Goal: Information Seeking & Learning: Find specific fact

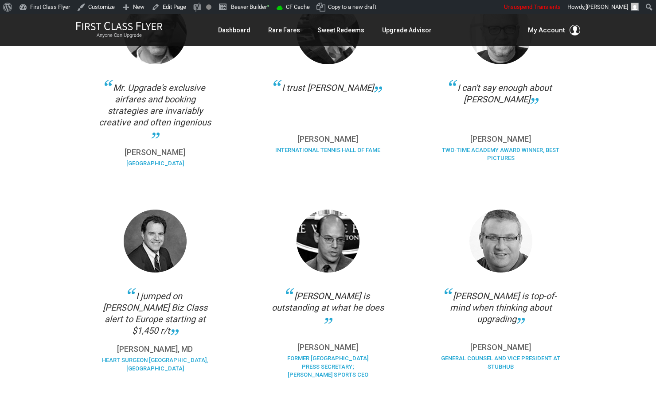
scroll to position [291, 0]
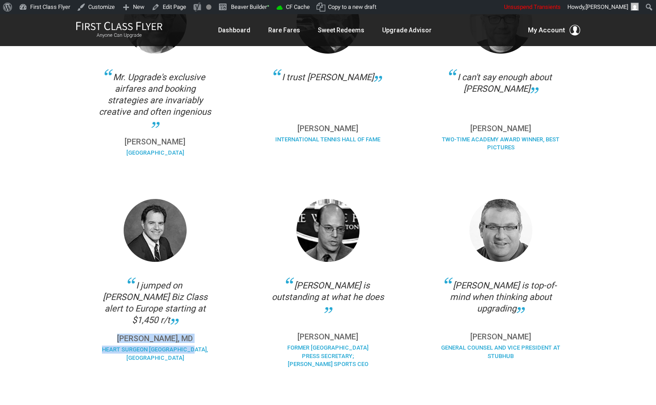
drag, startPoint x: 205, startPoint y: 349, endPoint x: 120, endPoint y: 338, distance: 85.9
click at [120, 338] on div "[PERSON_NAME], MD Heart Surgeon [GEOGRAPHIC_DATA], [GEOGRAPHIC_DATA]" at bounding box center [155, 352] width 120 height 34
copy div "[PERSON_NAME], MD Heart Surgeon [GEOGRAPHIC_DATA], [GEOGRAPHIC_DATA]"
drag, startPoint x: 483, startPoint y: 336, endPoint x: 522, endPoint y: 337, distance: 39.9
click at [522, 337] on p "[PERSON_NAME]" at bounding box center [501, 337] width 120 height 8
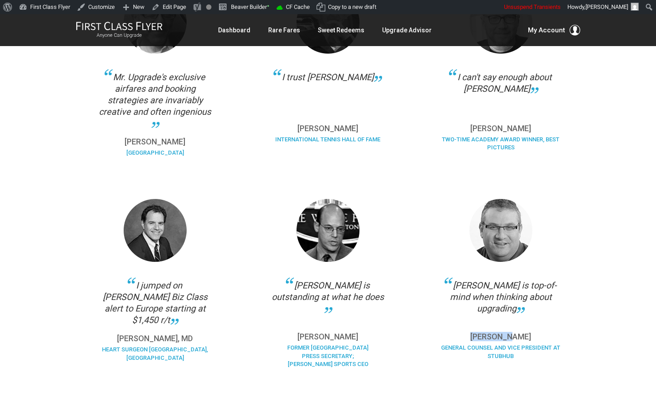
copy p "[PERSON_NAME]"
drag, startPoint x: 361, startPoint y: 338, endPoint x: 301, endPoint y: 338, distance: 60.3
click at [301, 338] on p "[PERSON_NAME]" at bounding box center [328, 337] width 120 height 8
copy p "[PERSON_NAME]"
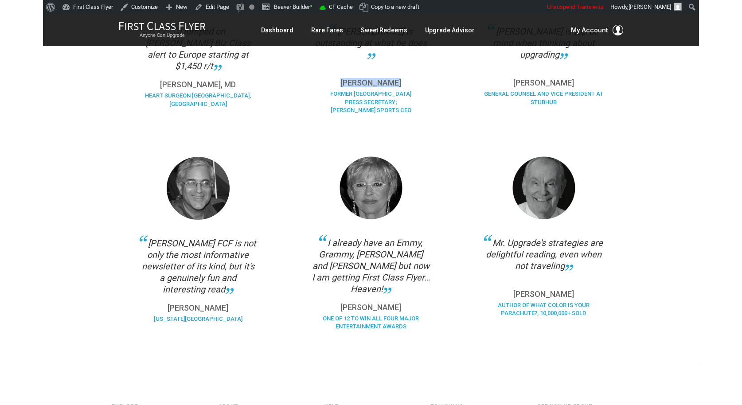
scroll to position [554, 0]
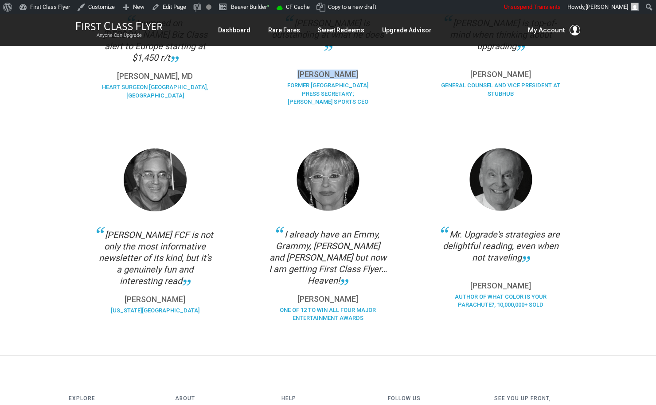
drag, startPoint x: 197, startPoint y: 298, endPoint x: 108, endPoint y: 297, distance: 89.2
click at [107, 298] on p "[PERSON_NAME]" at bounding box center [155, 300] width 120 height 8
copy p "[PERSON_NAME]"
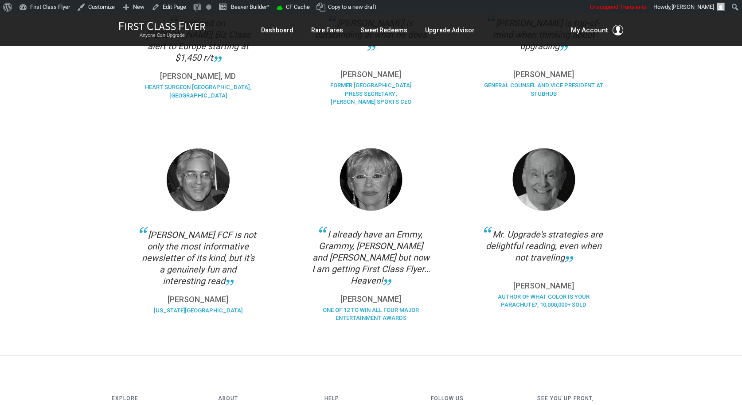
click at [418, 269] on div "I already have an Emmy, Grammy, [PERSON_NAME] and [PERSON_NAME] but now I am ge…" at bounding box center [371, 258] width 120 height 58
drag, startPoint x: 396, startPoint y: 286, endPoint x: 345, endPoint y: 288, distance: 50.6
click at [345, 295] on p "[PERSON_NAME]" at bounding box center [371, 299] width 120 height 8
copy p "[PERSON_NAME]"
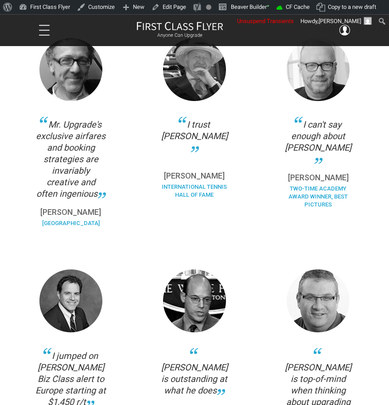
scroll to position [234, 0]
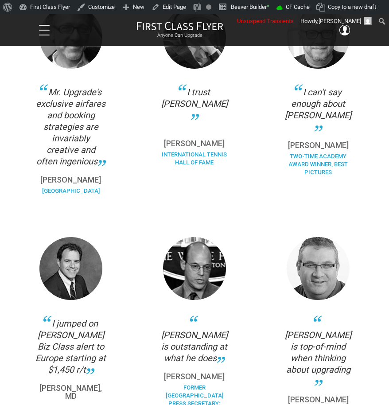
click at [332, 220] on div "Mr. Upgrade's exclusive airfares and booking strategies are invariably creative…" at bounding box center [195, 104] width 372 height 232
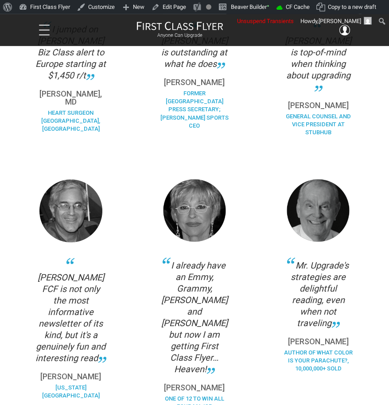
scroll to position [539, 0]
